Goal: Obtain resource: Download file/media

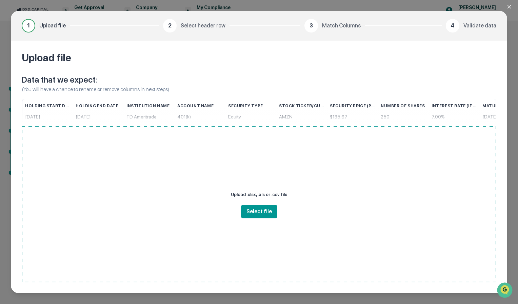
click at [509, 7] on icon "Close modal" at bounding box center [509, 6] width 5 height 5
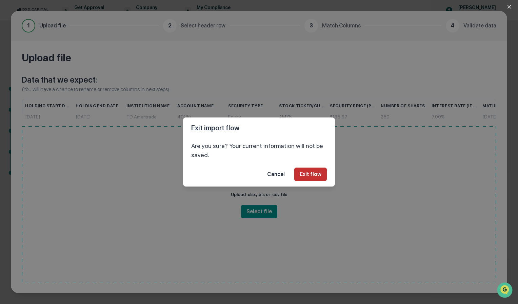
click at [314, 175] on button "Exit flow" at bounding box center [310, 175] width 33 height 14
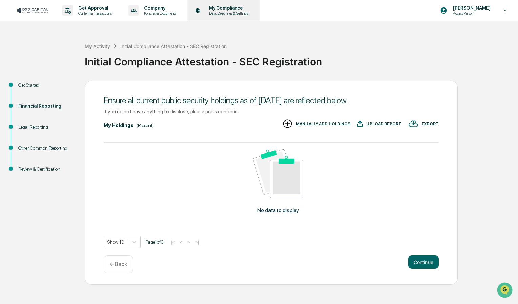
click at [212, 11] on p "Data, Deadlines & Settings" at bounding box center [227, 13] width 48 height 5
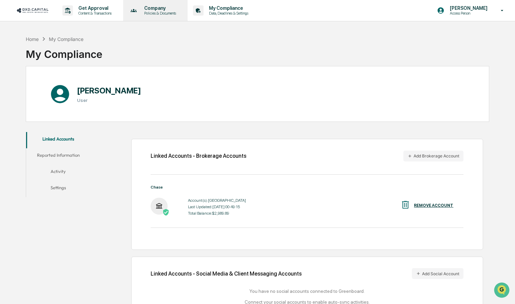
click at [161, 14] on p "Policies & Documents" at bounding box center [159, 13] width 41 height 5
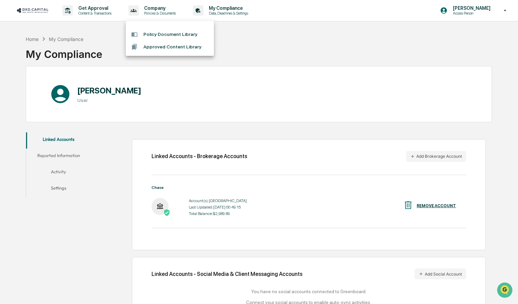
click at [285, 80] on div at bounding box center [259, 152] width 518 height 304
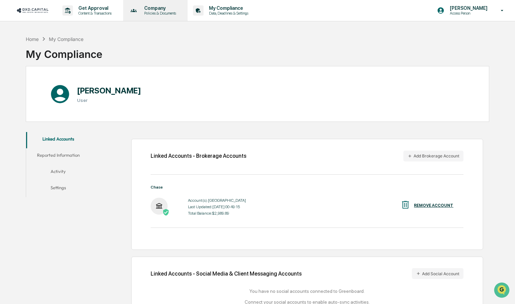
click at [163, 15] on p "Policies & Documents" at bounding box center [159, 13] width 41 height 5
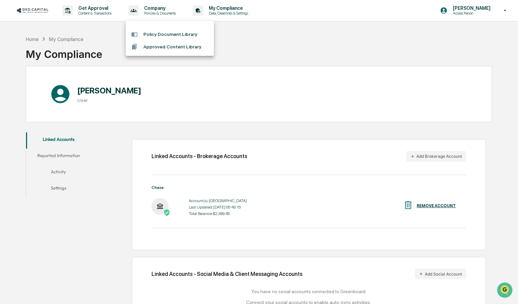
click at [108, 15] on div at bounding box center [259, 152] width 518 height 304
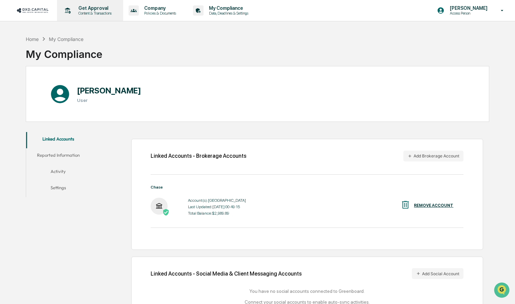
click at [102, 14] on p "Content & Transactions" at bounding box center [94, 13] width 42 height 5
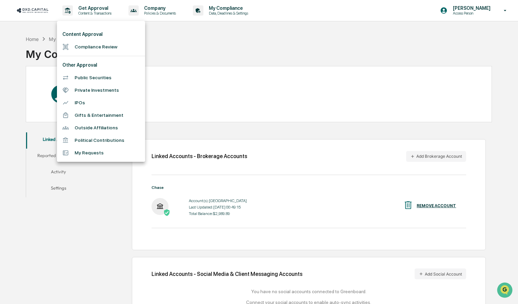
click at [110, 47] on li "Compliance Review" at bounding box center [101, 47] width 88 height 13
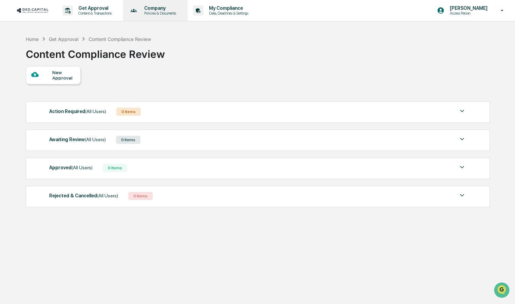
click at [146, 12] on p "Policies & Documents" at bounding box center [159, 13] width 41 height 5
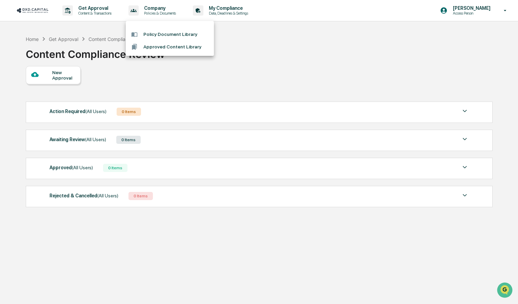
click at [163, 33] on li "Policy Document Library" at bounding box center [170, 34] width 88 height 13
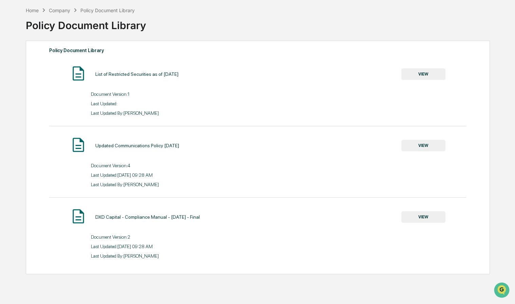
scroll to position [29, 0]
click at [412, 221] on button "VIEW" at bounding box center [423, 217] width 44 height 12
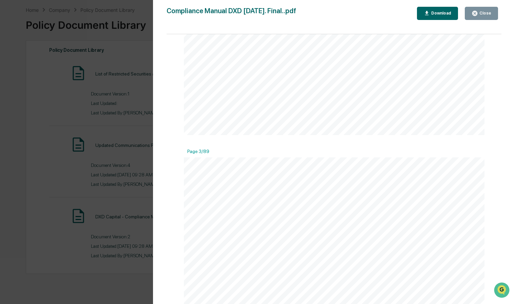
scroll to position [756, 0]
click at [450, 14] on div "Download" at bounding box center [440, 13] width 21 height 5
